Goal: Information Seeking & Learning: Learn about a topic

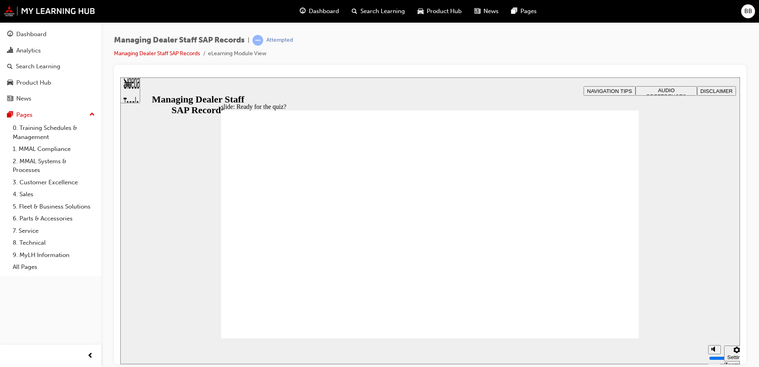
checkbox input "true"
drag, startPoint x: 259, startPoint y: 315, endPoint x: 262, endPoint y: 323, distance: 8.4
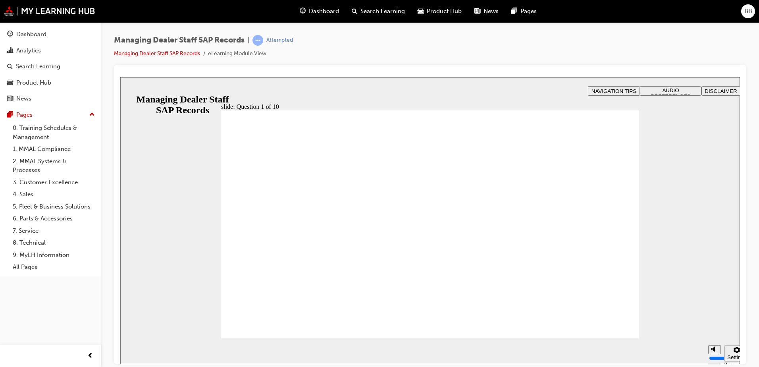
radio input "false"
radio input "true"
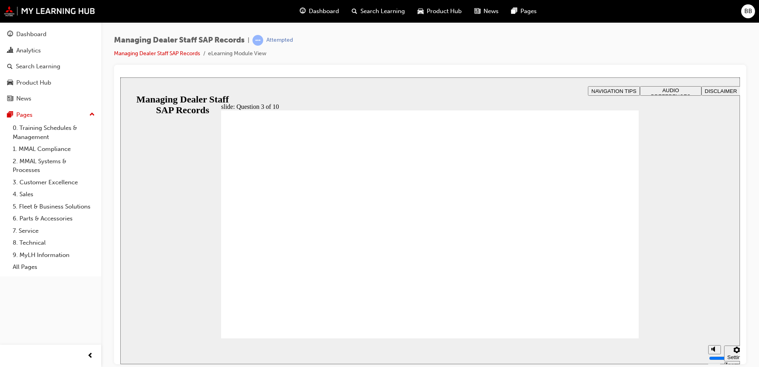
radio input "true"
checkbox input "true"
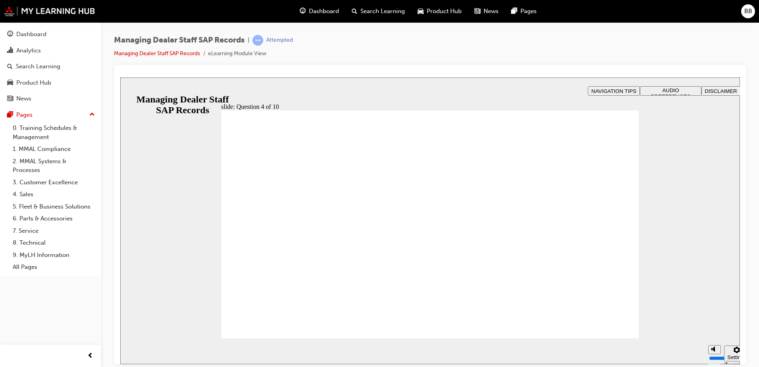
checkbox input "true"
checkbox input "false"
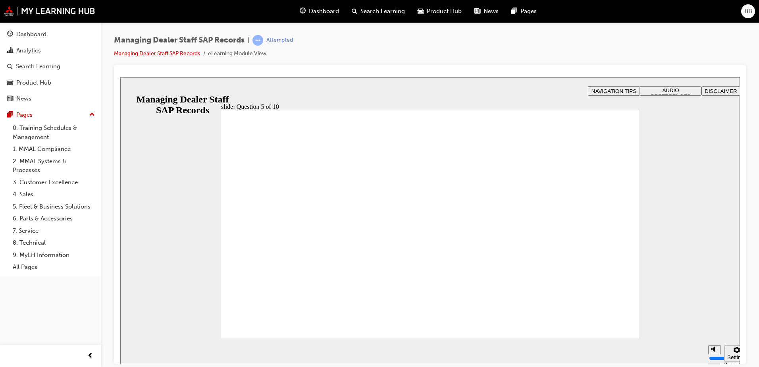
checkbox input "true"
radio input "true"
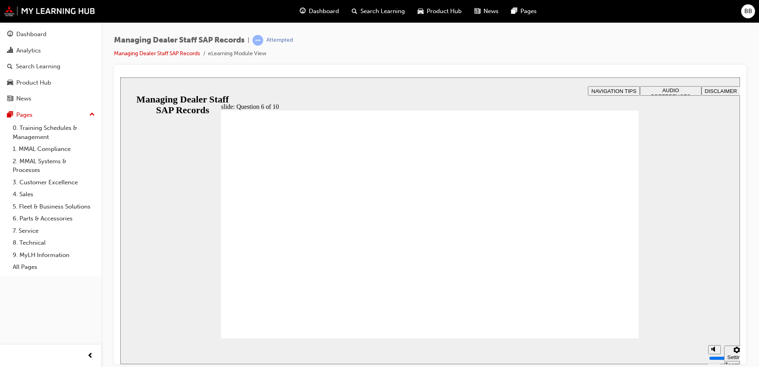
checkbox input "true"
checkbox input "false"
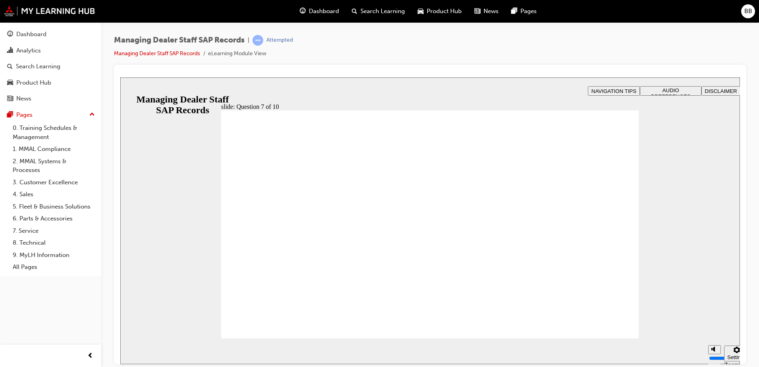
checkbox input "true"
radio input "true"
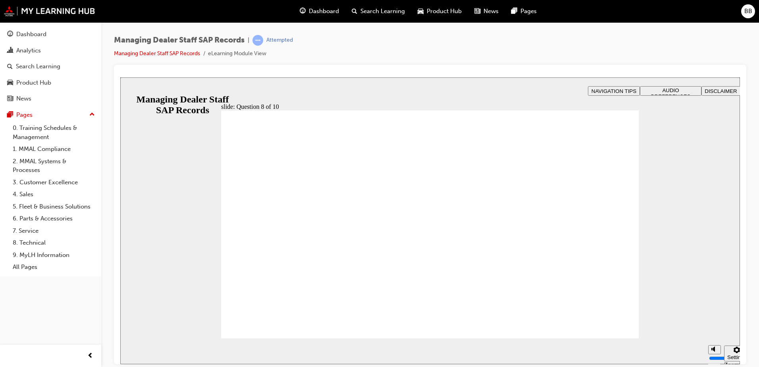
radio input "true"
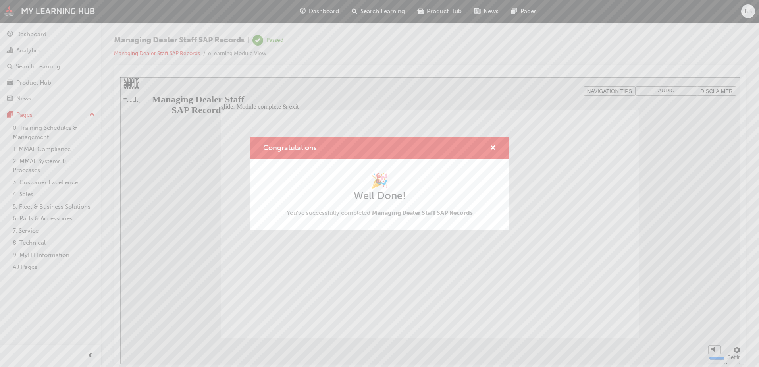
click at [421, 216] on span "Managing Dealer Staff SAP Records" at bounding box center [422, 212] width 101 height 7
click at [552, 315] on div "Congratulations! 🎉 Well Done! You've successfully completed Managing Dealer Sta…" at bounding box center [379, 183] width 759 height 367
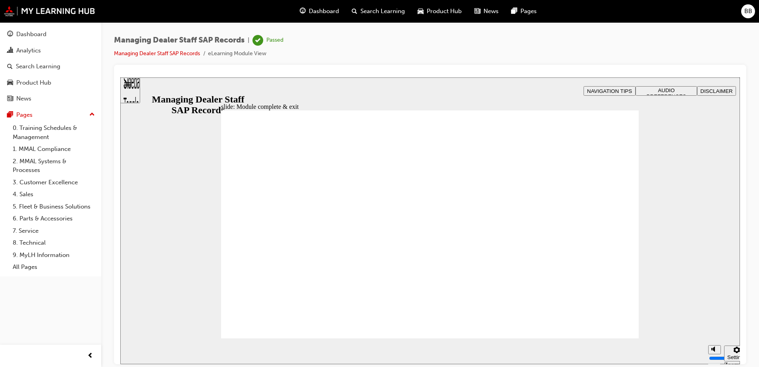
click at [30, 55] on div "Analytics" at bounding box center [50, 51] width 87 height 10
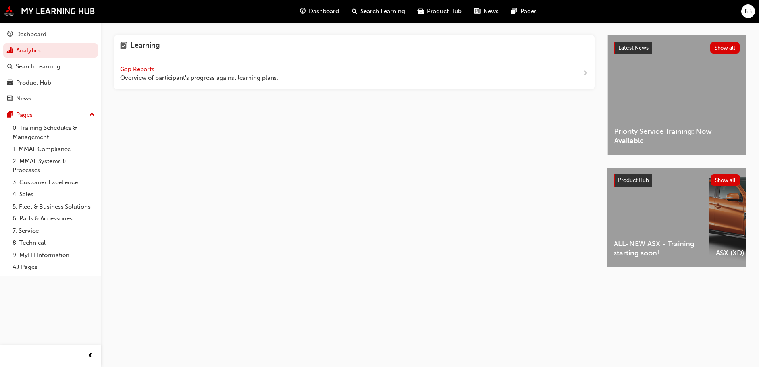
click at [745, 15] on span "BB" at bounding box center [749, 11] width 8 height 9
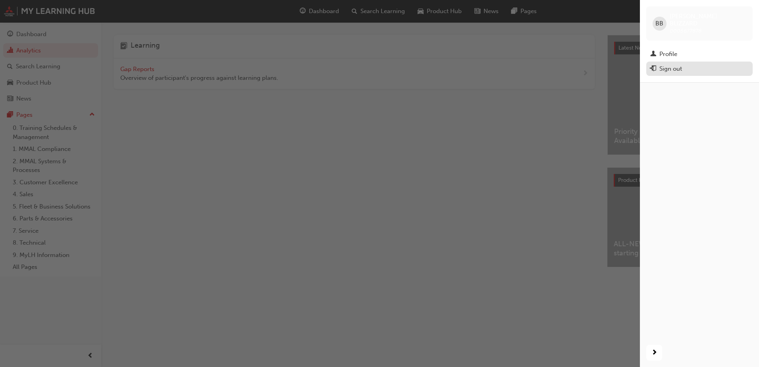
click at [669, 64] on div "Sign out" at bounding box center [671, 68] width 23 height 9
